Goal: Task Accomplishment & Management: Manage account settings

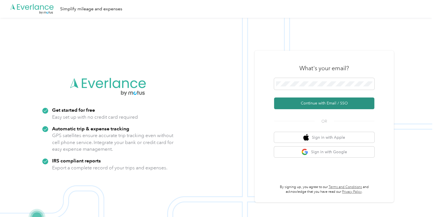
click at [299, 100] on button "Continue with Email / SSO" at bounding box center [324, 103] width 100 height 12
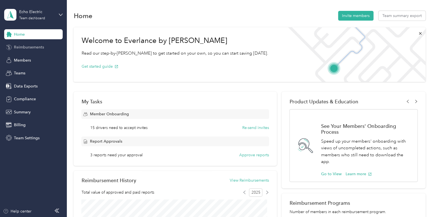
click at [26, 51] on div "Reimbursements" at bounding box center [33, 47] width 58 height 10
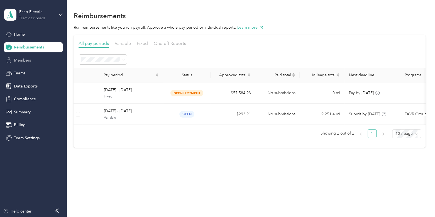
click at [21, 58] on span "Members" at bounding box center [22, 60] width 17 height 6
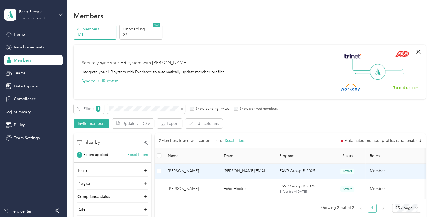
click at [199, 170] on span "[PERSON_NAME]" at bounding box center [191, 171] width 47 height 6
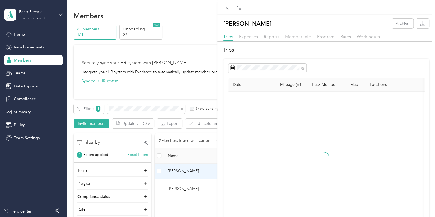
click at [297, 36] on span "Member info" at bounding box center [298, 36] width 26 height 5
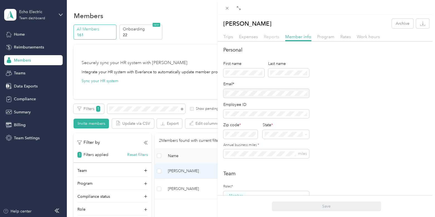
click at [273, 35] on span "Reports" at bounding box center [272, 36] width 16 height 5
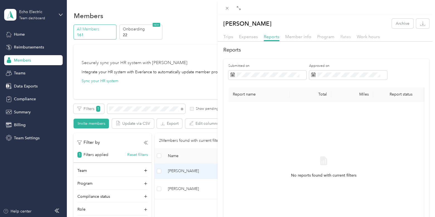
click at [344, 37] on span "Rates" at bounding box center [345, 36] width 11 height 5
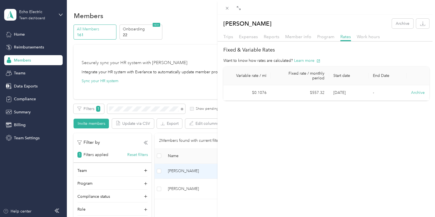
click at [45, 15] on div "[PERSON_NAME] Archive Trips Expenses Reports Member info Program Rates Work hou…" at bounding box center [217, 108] width 435 height 217
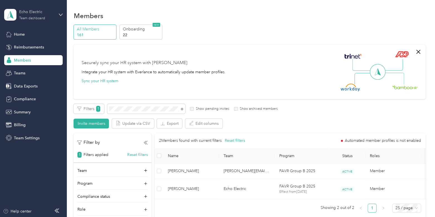
click at [25, 17] on div "Team dashboard" at bounding box center [32, 18] width 26 height 3
click at [30, 74] on div "Log out" at bounding box center [62, 71] width 109 height 10
